Goal: Navigation & Orientation: Find specific page/section

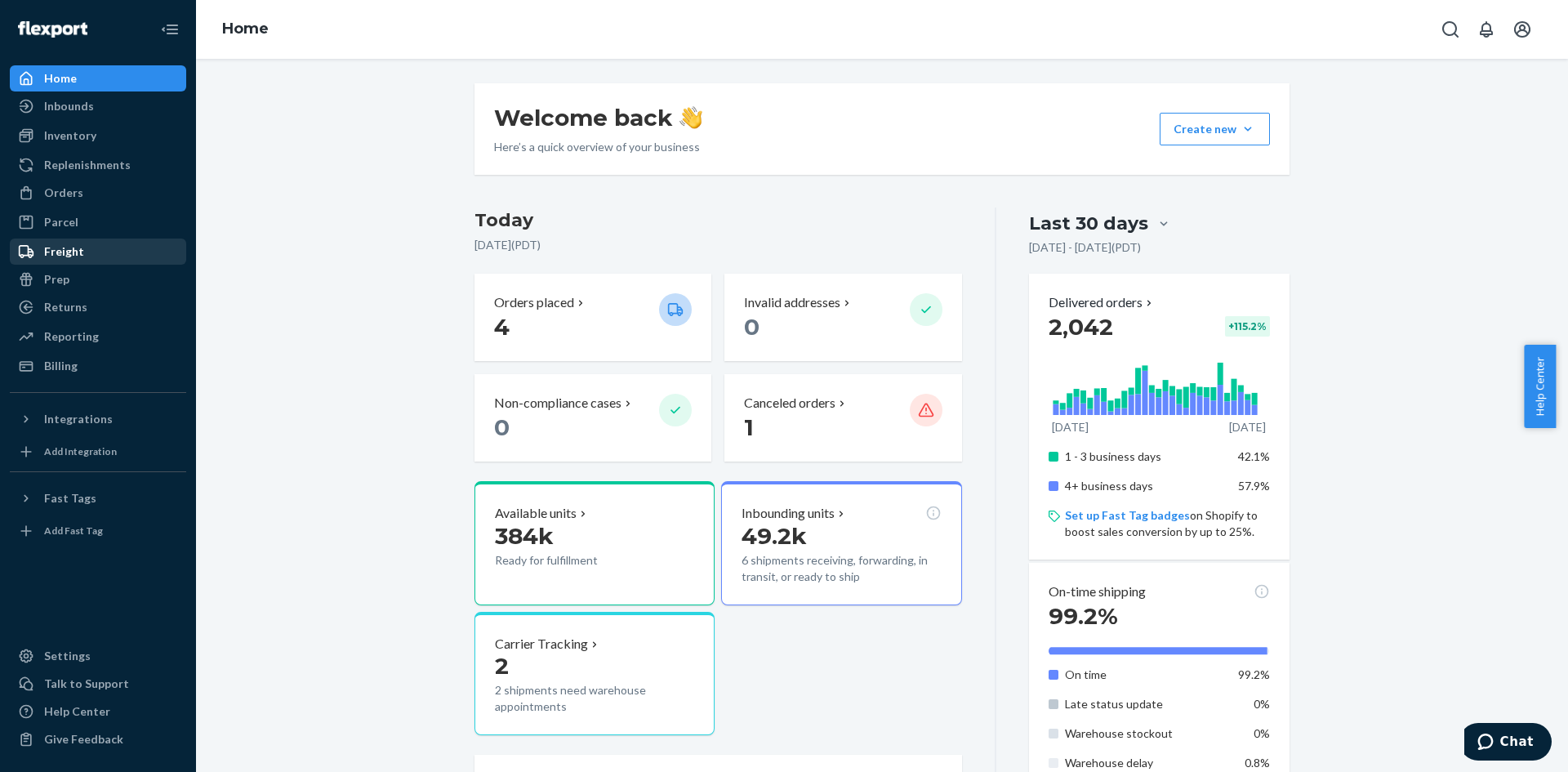
click at [57, 252] on div "Freight" at bounding box center [64, 252] width 40 height 17
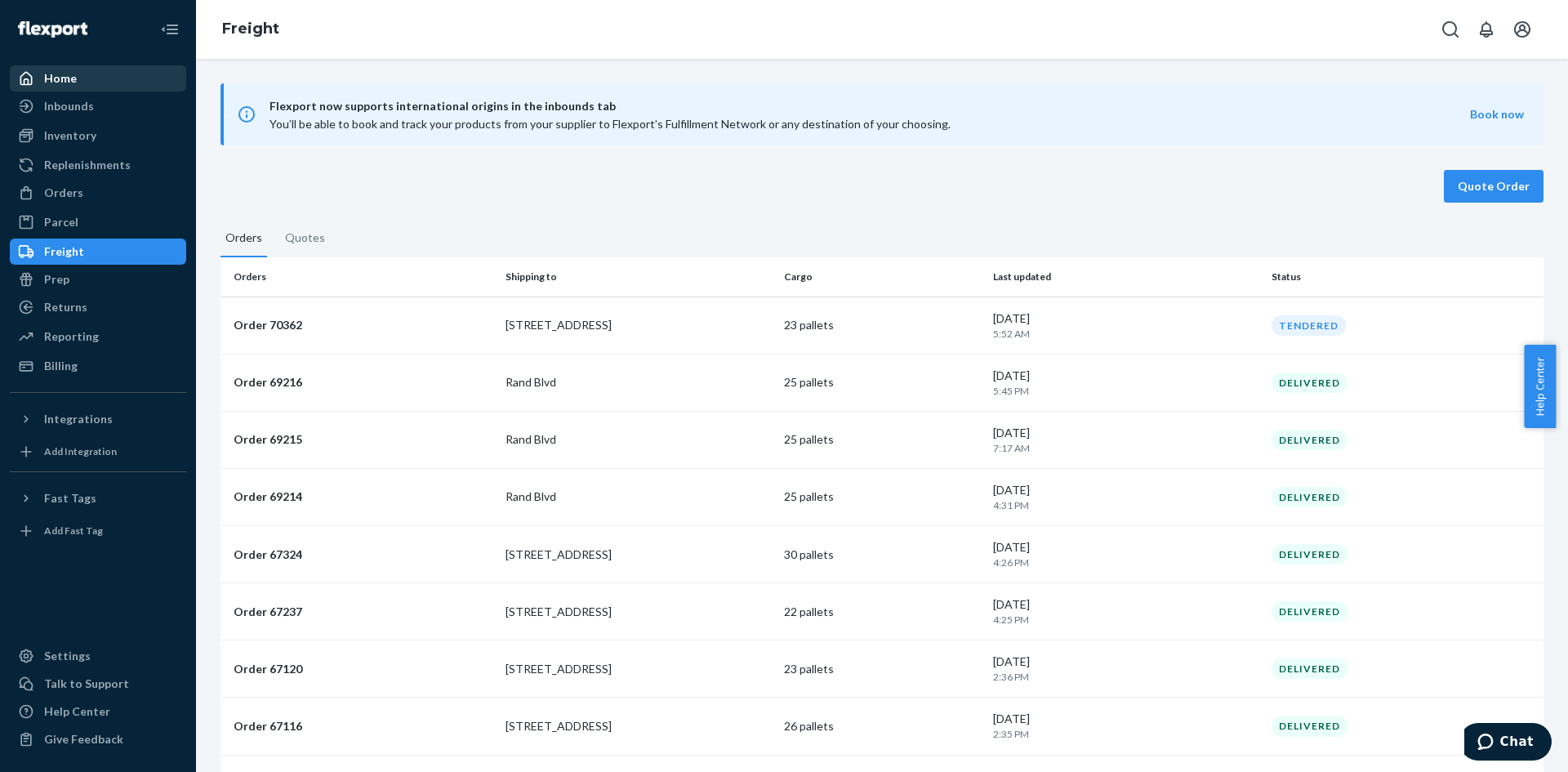
click at [56, 74] on div "Home" at bounding box center [60, 79] width 33 height 17
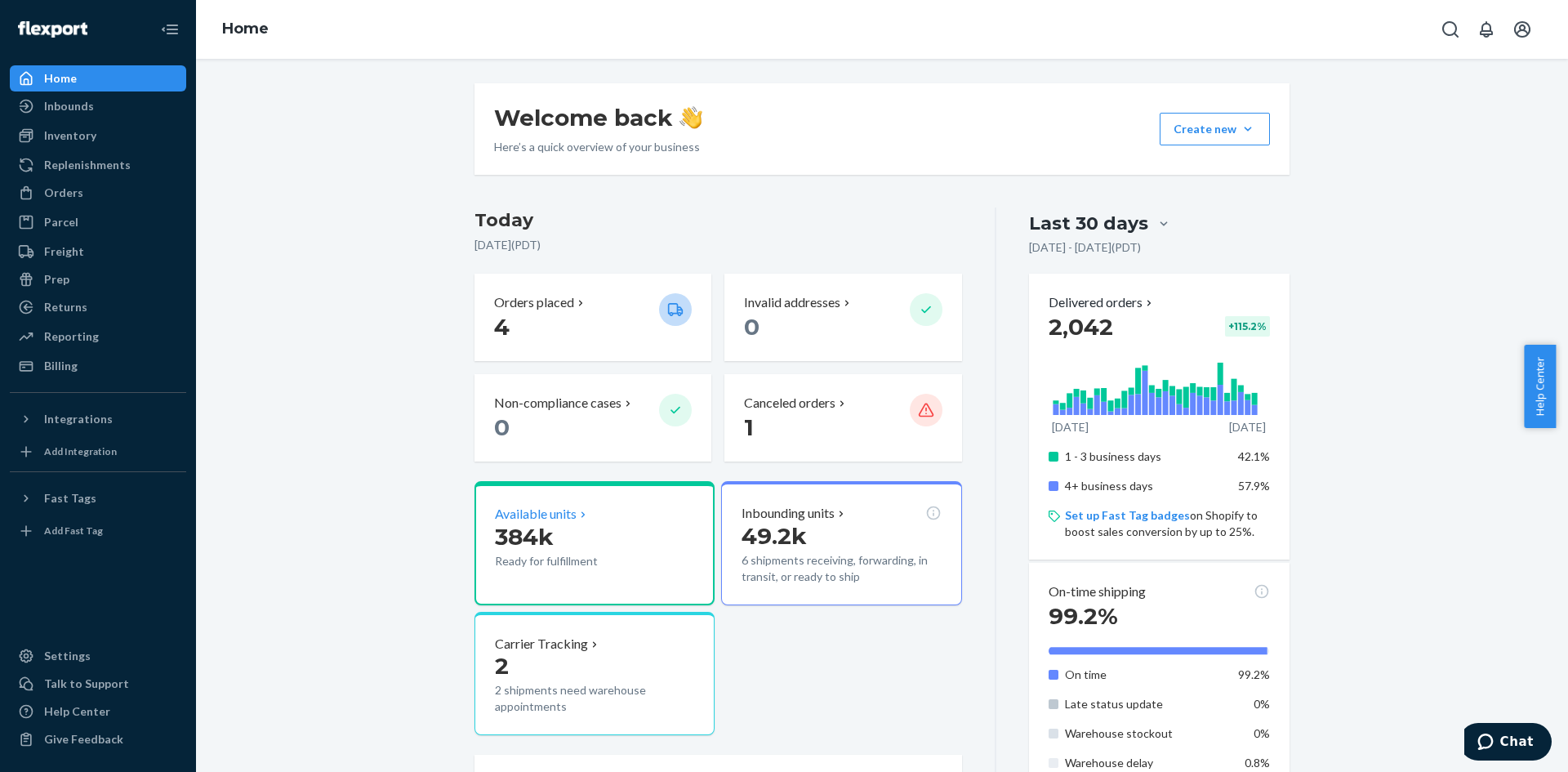
click at [615, 557] on p "Ready for fulfillment" at bounding box center [570, 562] width 152 height 17
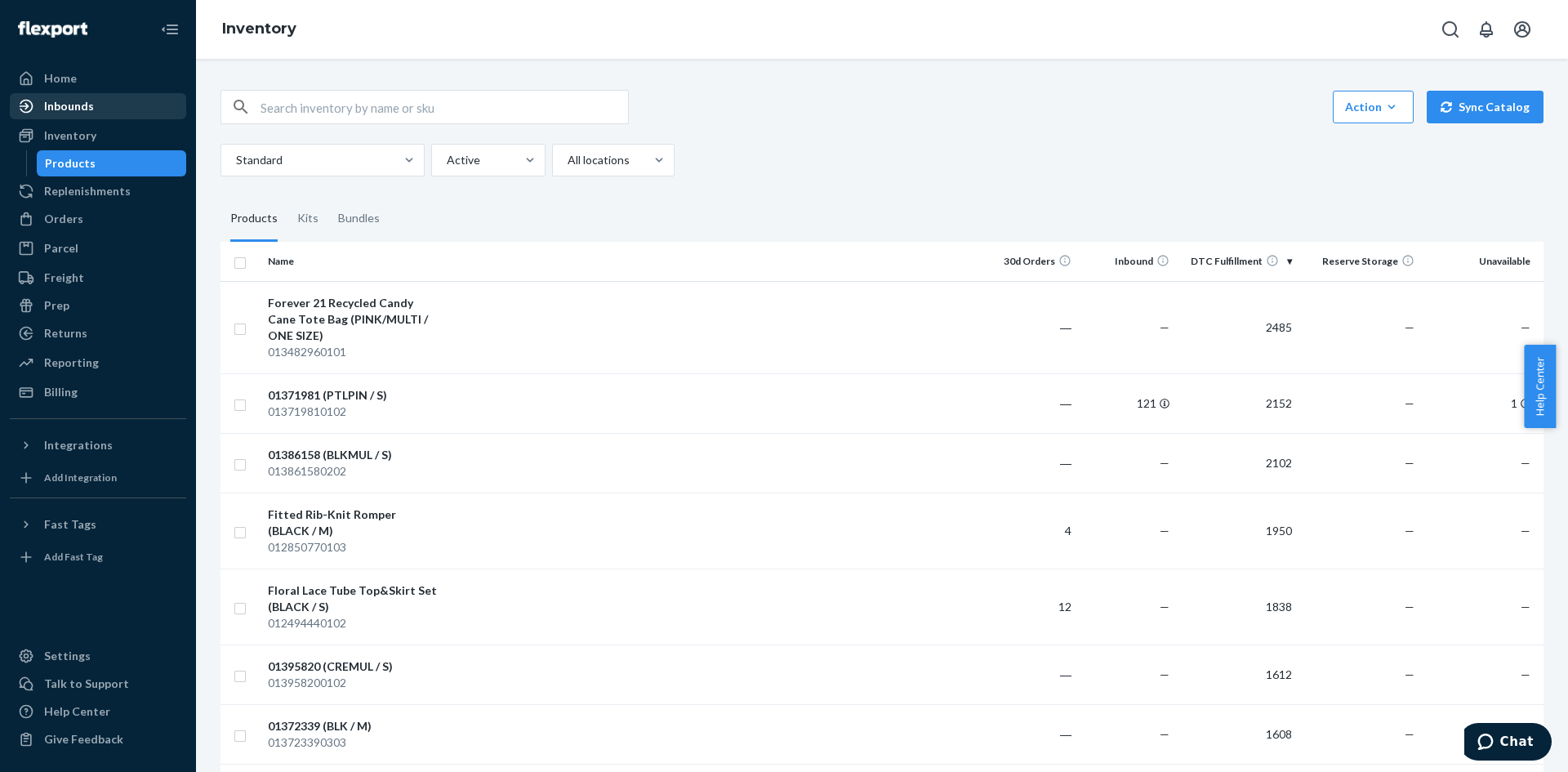
click at [69, 106] on div "Inbounds" at bounding box center [69, 106] width 50 height 17
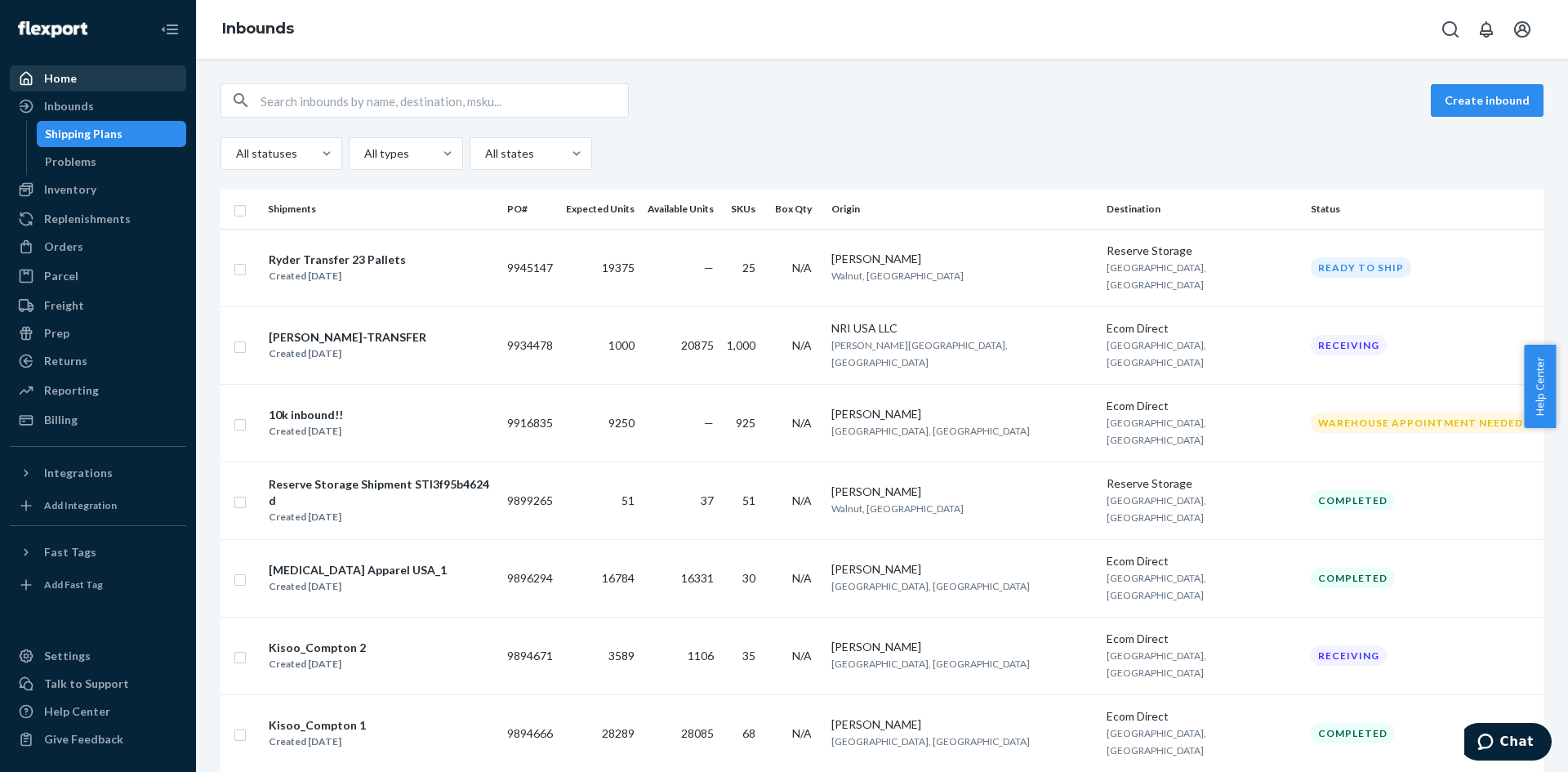
click at [56, 78] on div "Home" at bounding box center [60, 79] width 33 height 17
